Goal: Task Accomplishment & Management: Manage account settings

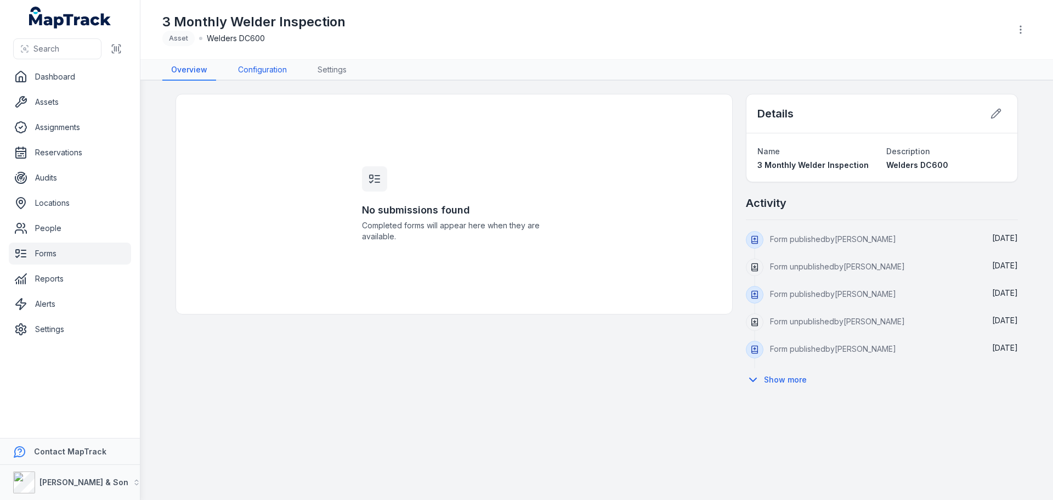
click at [278, 66] on link "Configuration" at bounding box center [262, 70] width 66 height 21
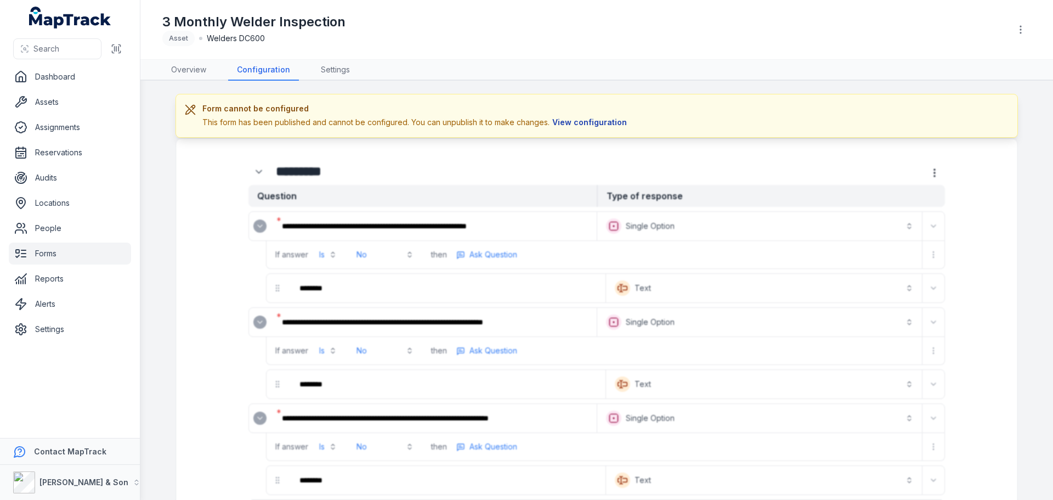
click at [589, 122] on button "View configuration" at bounding box center [590, 122] width 80 height 12
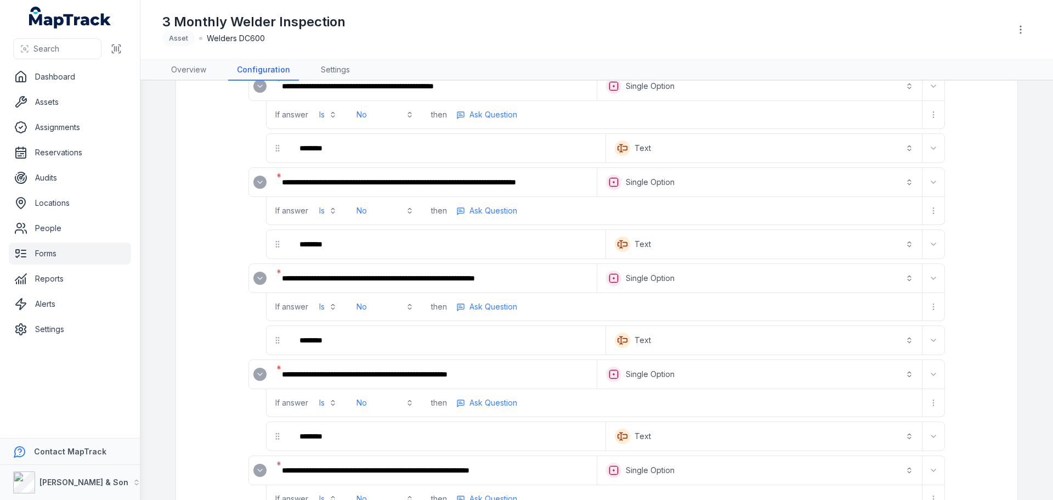
scroll to position [329, 0]
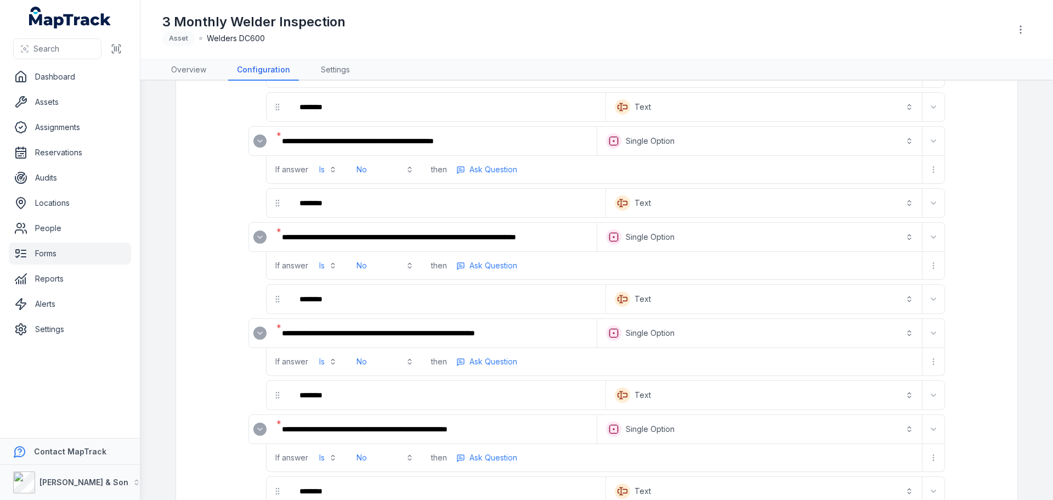
click at [414, 49] on div "3 Monthly Welder Inspection Asset Welders DC600" at bounding box center [596, 29] width 869 height 50
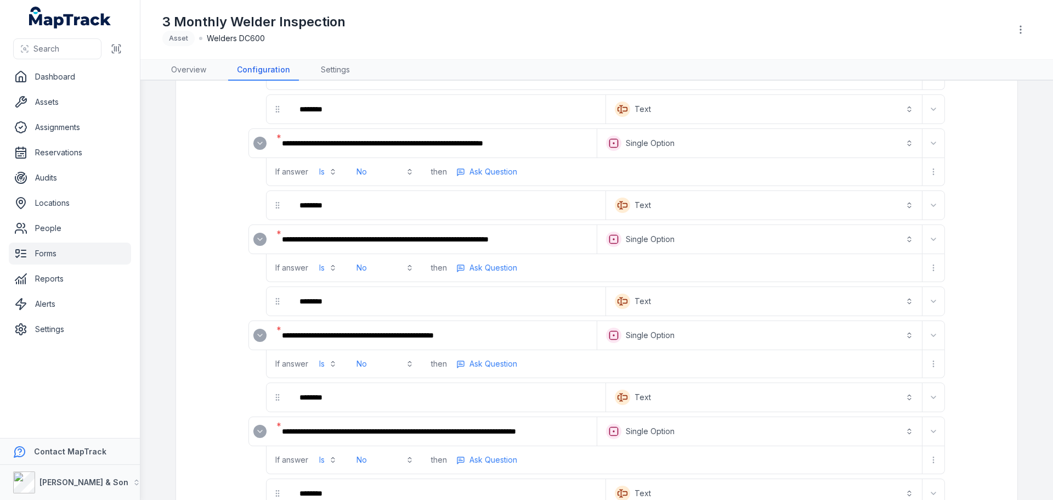
scroll to position [0, 0]
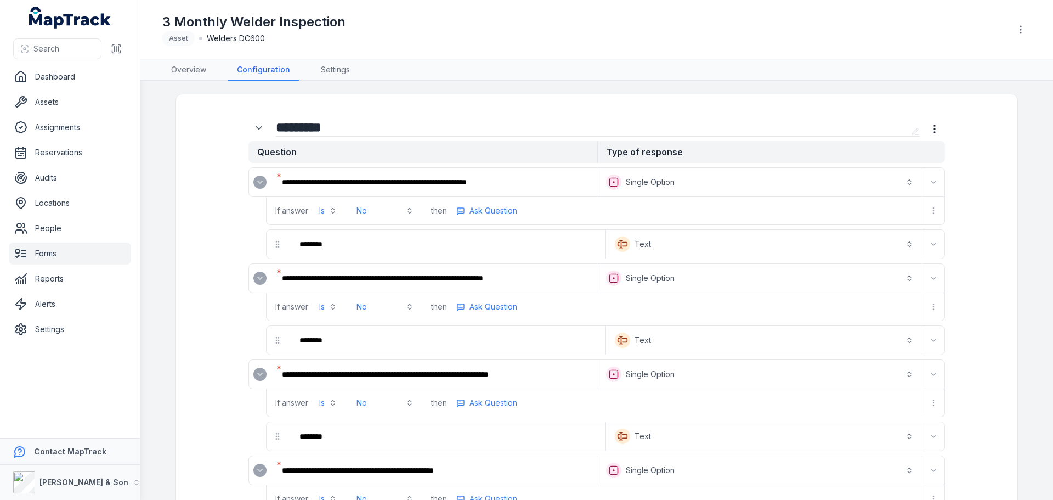
click at [464, 120] on input "*********" at bounding box center [591, 128] width 631 height 18
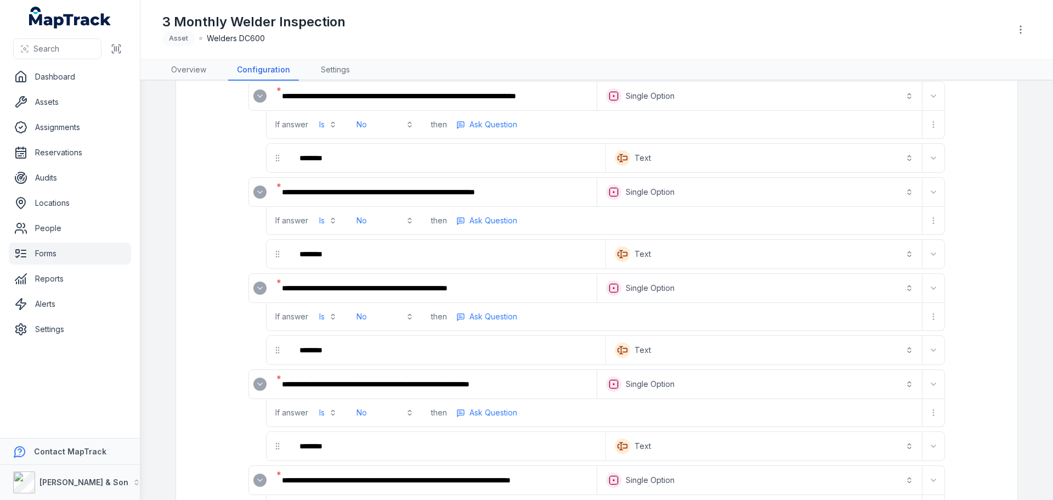
scroll to position [274, 0]
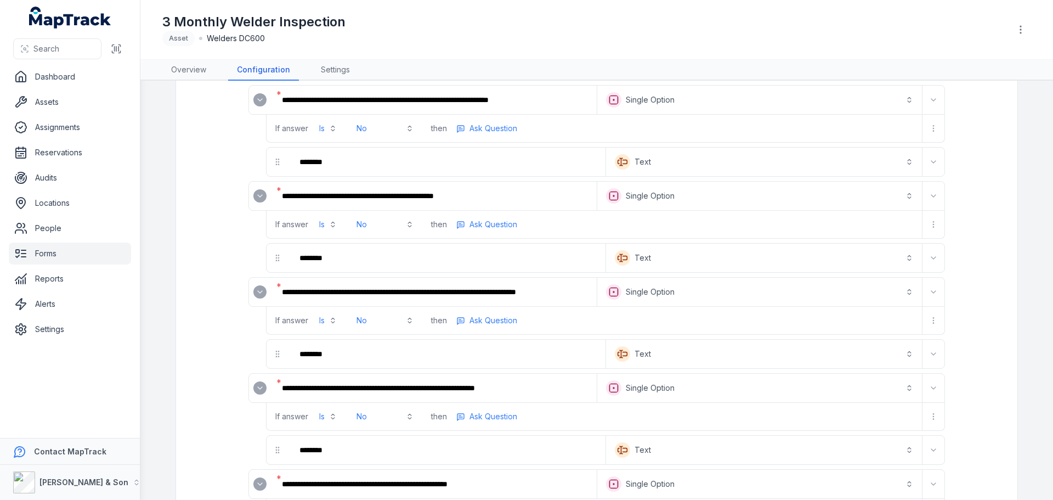
click at [82, 251] on link "Forms" at bounding box center [70, 254] width 122 height 22
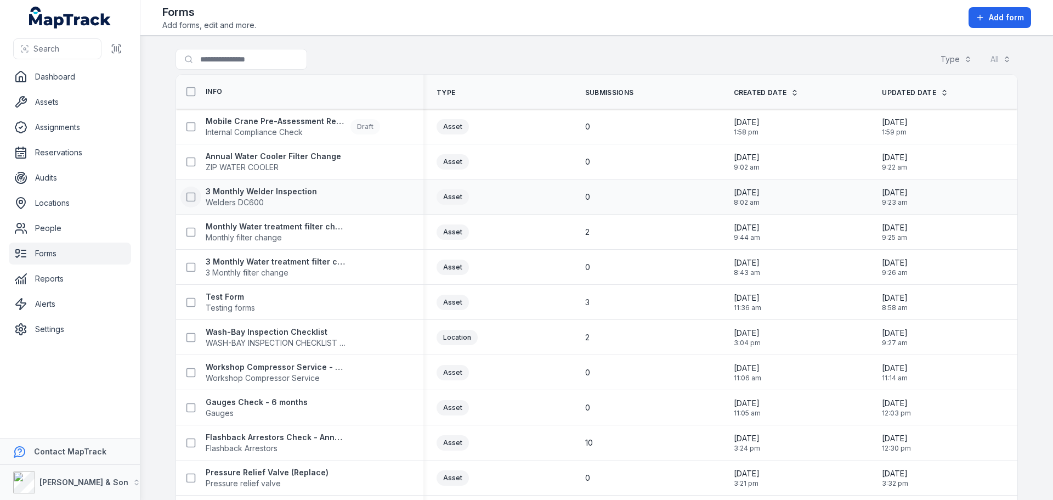
click at [187, 196] on rect at bounding box center [191, 197] width 8 height 8
click at [227, 192] on strong "3 Monthly Welder Inspection" at bounding box center [261, 191] width 111 height 11
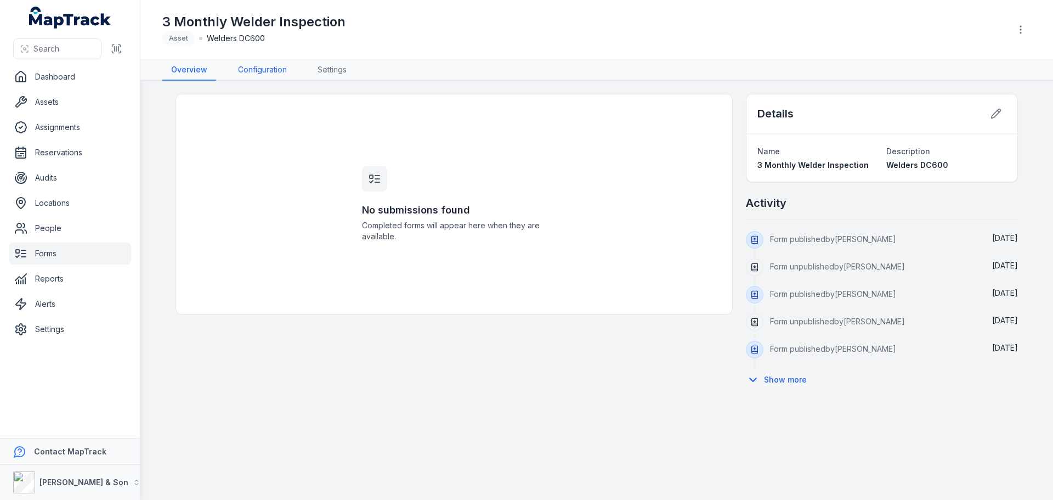
click at [267, 65] on link "Configuration" at bounding box center [262, 70] width 66 height 21
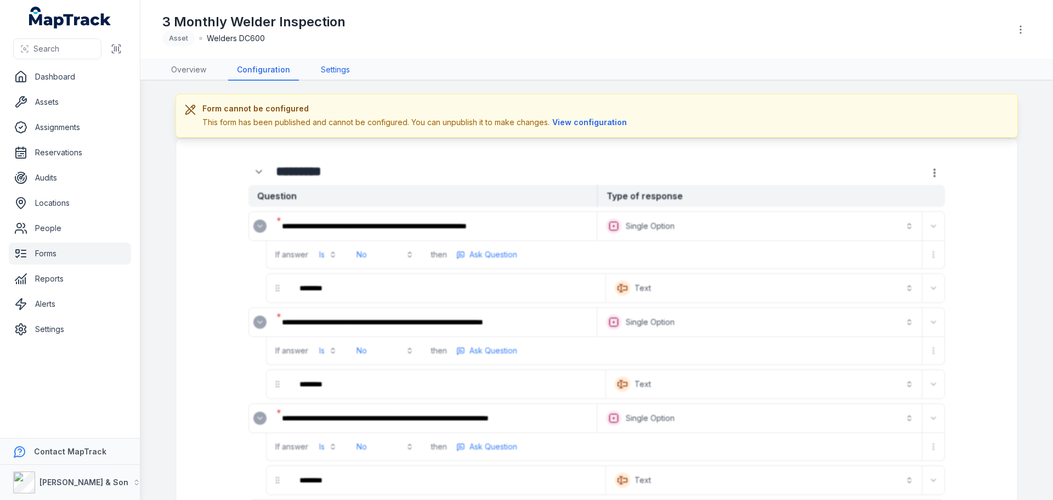
click at [340, 72] on link "Settings" at bounding box center [335, 70] width 47 height 21
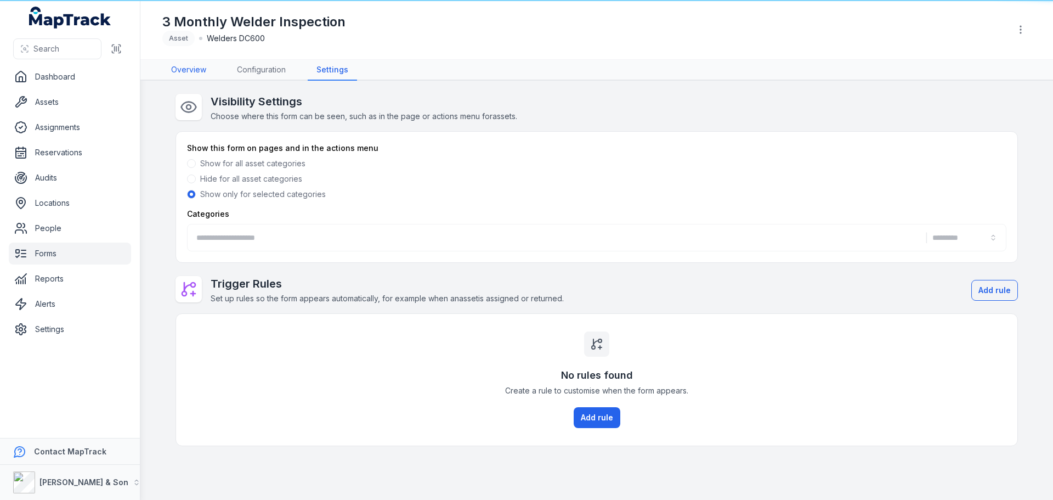
click at [184, 67] on link "Overview" at bounding box center [188, 70] width 53 height 21
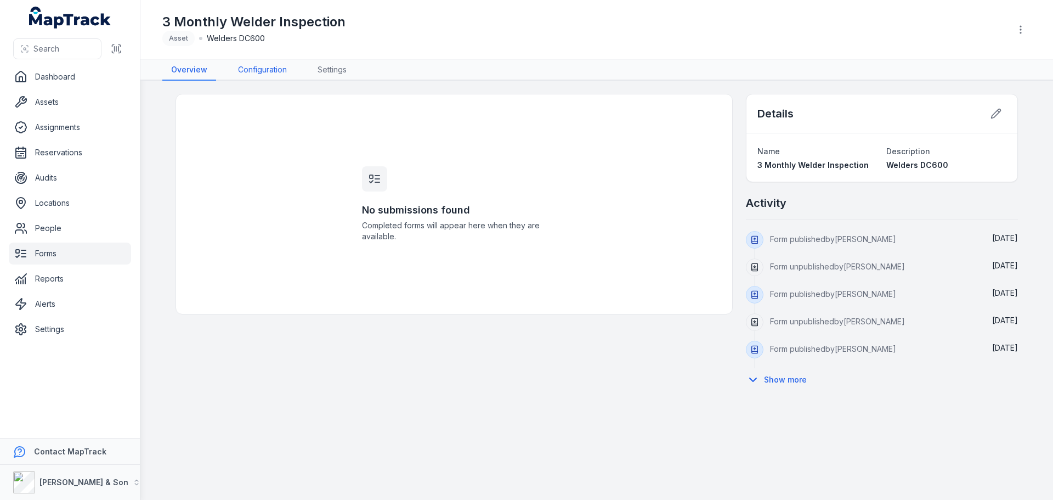
click at [289, 69] on link "Configuration" at bounding box center [262, 70] width 66 height 21
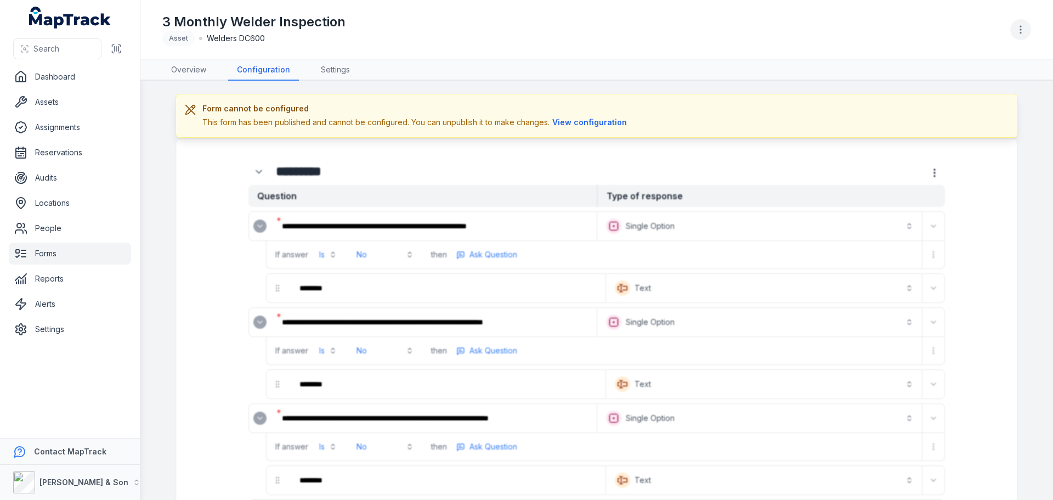
click at [1018, 27] on icon "button" at bounding box center [1021, 29] width 11 height 11
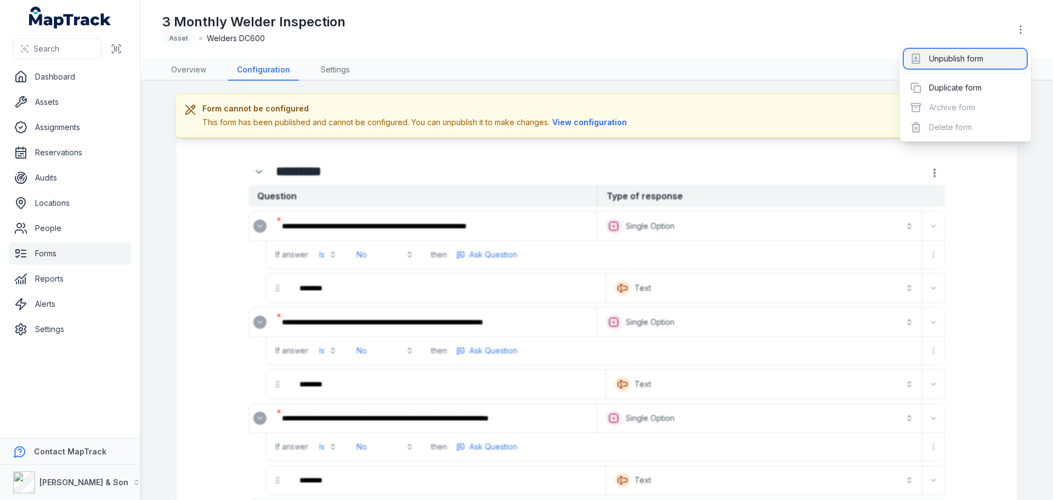
click at [987, 60] on div "Unpublish form" at bounding box center [965, 59] width 123 height 20
